Goal: Information Seeking & Learning: Learn about a topic

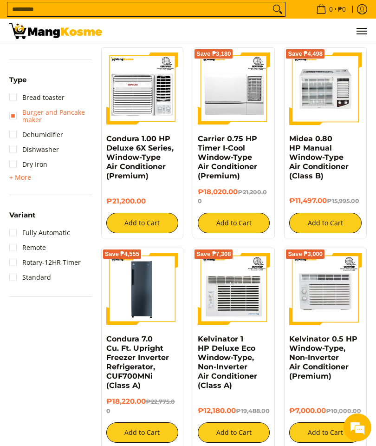
click at [18, 121] on link "Burger and Pancake maker" at bounding box center [50, 116] width 83 height 22
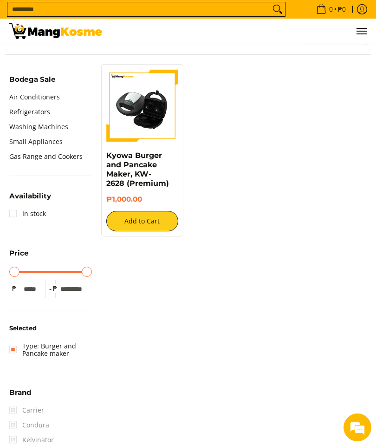
scroll to position [224, 0]
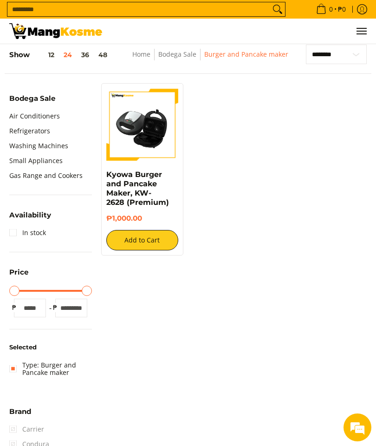
click at [21, 137] on link "Refrigerators" at bounding box center [29, 131] width 41 height 15
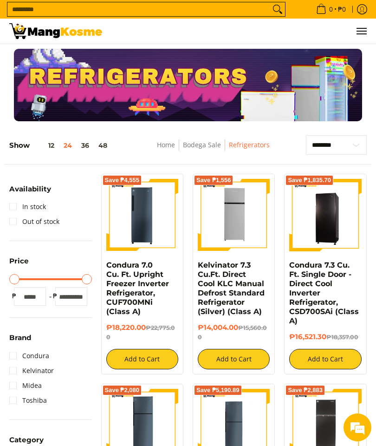
click at [170, 145] on link "Home" at bounding box center [166, 144] width 18 height 9
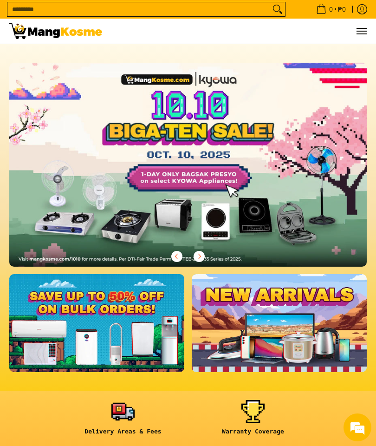
click at [311, 324] on link at bounding box center [279, 323] width 175 height 98
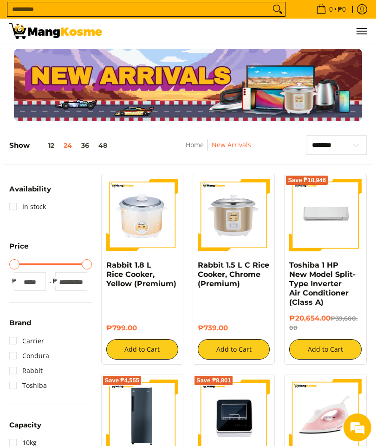
click at [204, 149] on link "Home" at bounding box center [195, 144] width 18 height 9
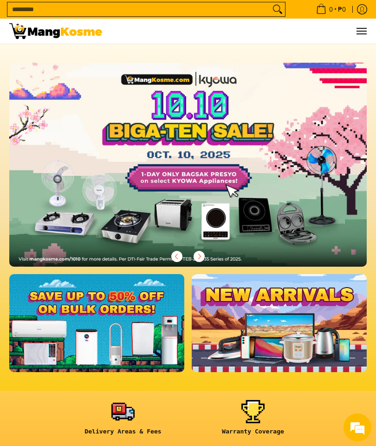
click at [316, 167] on div at bounding box center [188, 165] width 358 height 204
click at [312, 158] on div at bounding box center [188, 165] width 358 height 204
click at [55, 341] on link at bounding box center [96, 323] width 175 height 98
click at [365, 31] on span "Menu" at bounding box center [361, 31] width 11 height 0
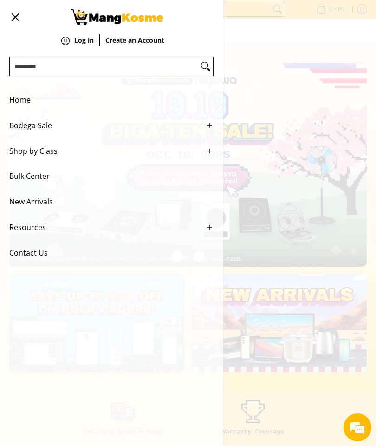
click at [20, 161] on span "Shop by Class" at bounding box center [104, 151] width 191 height 26
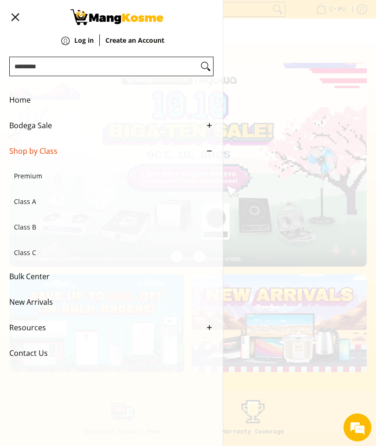
click at [22, 184] on span "Premium" at bounding box center [107, 177] width 186 height 26
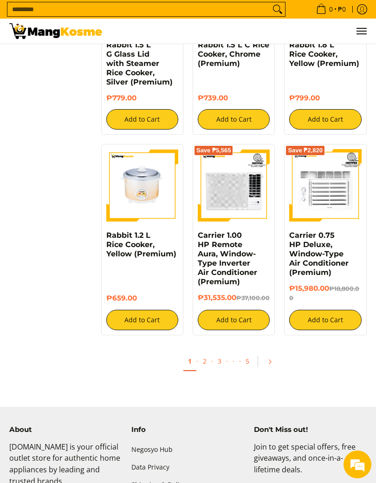
scroll to position [1331, 0]
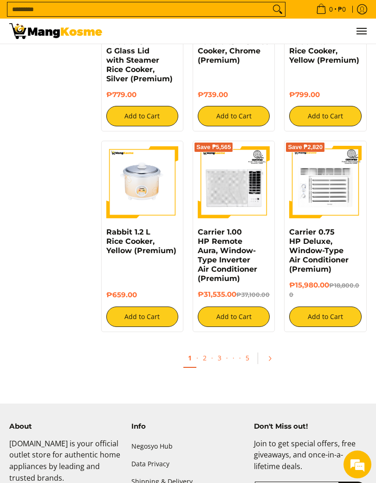
click at [204, 356] on link "2" at bounding box center [204, 358] width 13 height 18
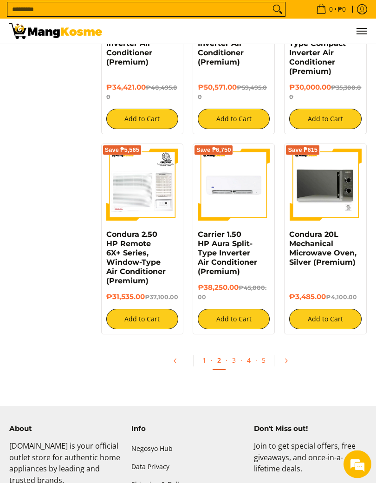
scroll to position [1489, 0]
click at [234, 364] on link "3" at bounding box center [234, 360] width 13 height 18
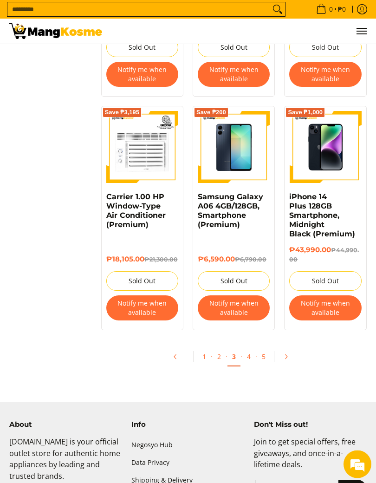
scroll to position [1675, 0]
click at [250, 366] on link "4" at bounding box center [249, 357] width 13 height 18
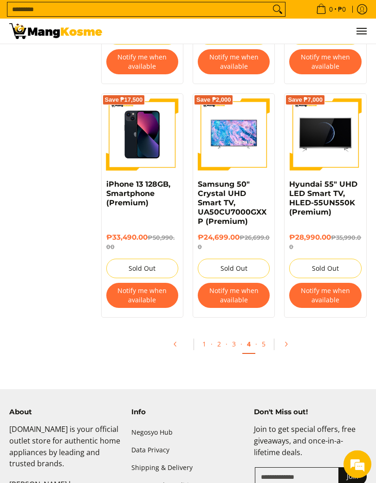
scroll to position [1726, 0]
click at [265, 340] on link "5" at bounding box center [263, 344] width 13 height 18
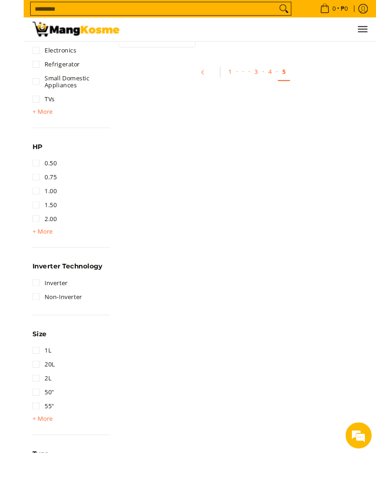
scroll to position [655, 0]
